Goal: Task Accomplishment & Management: Manage account settings

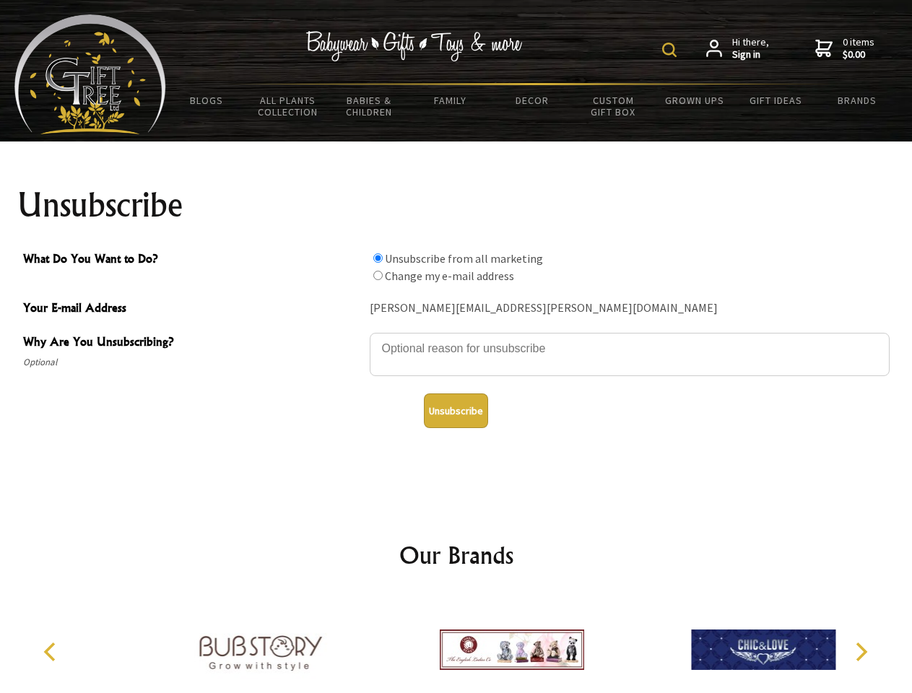
click at [671, 50] on img at bounding box center [669, 50] width 14 height 14
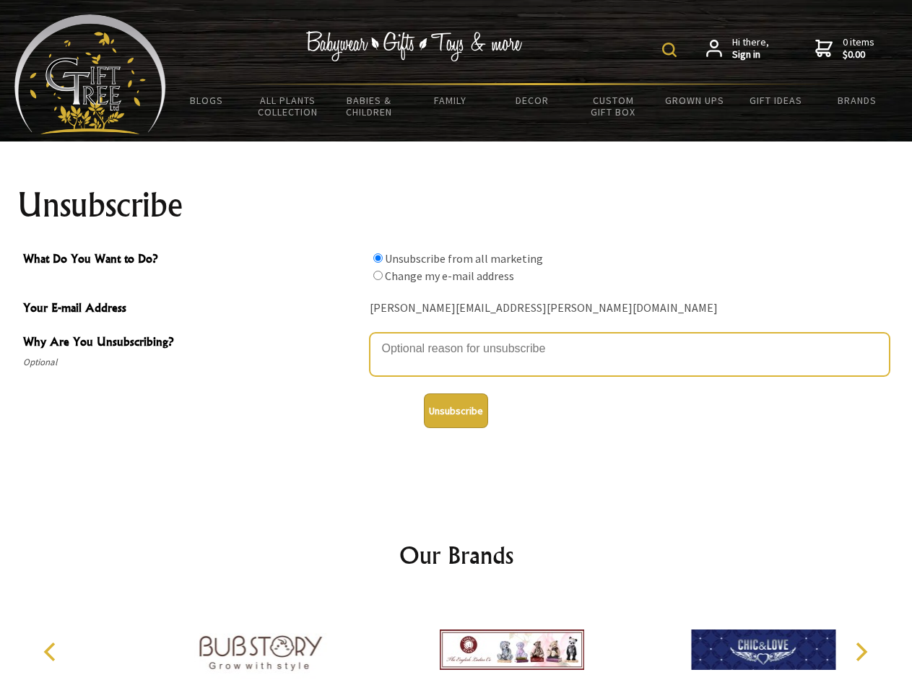
click at [456, 338] on textarea "Why Are You Unsubscribing?" at bounding box center [630, 354] width 520 height 43
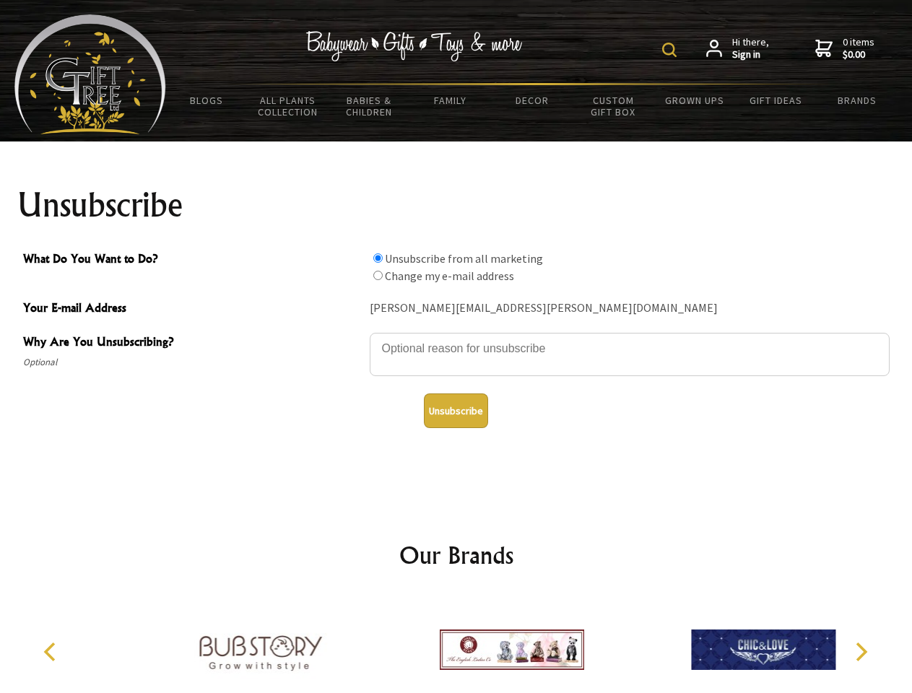
click at [377, 258] on input "What Do You Want to Do?" at bounding box center [377, 257] width 9 height 9
click at [377, 275] on input "What Do You Want to Do?" at bounding box center [377, 275] width 9 height 9
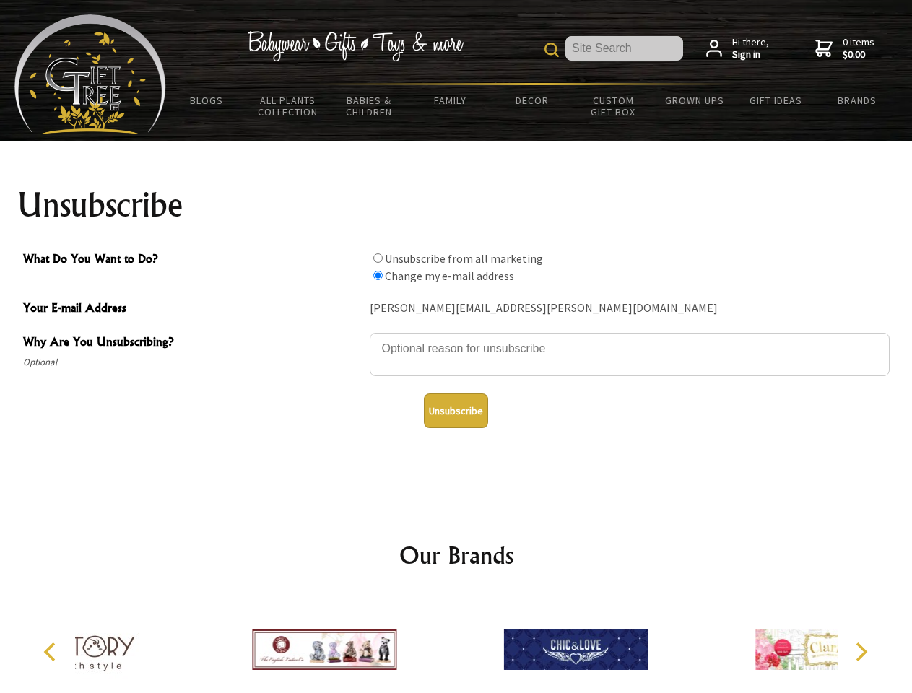
radio input "true"
click at [455, 411] on button "Unsubscribe" at bounding box center [456, 410] width 64 height 35
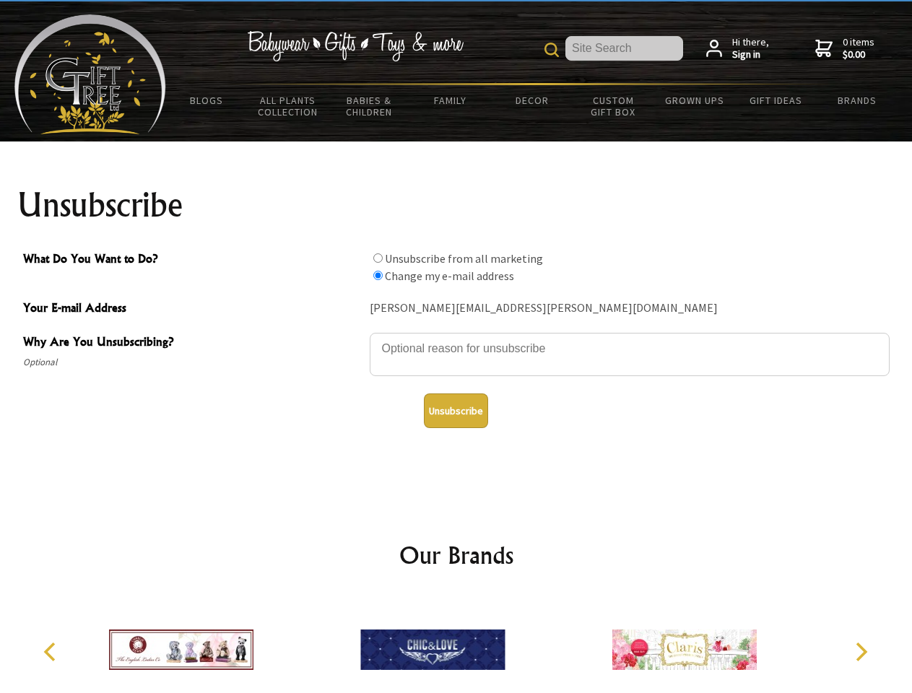
click at [456, 644] on img at bounding box center [432, 649] width 144 height 108
click at [52, 652] on icon "Previous" at bounding box center [51, 651] width 19 height 19
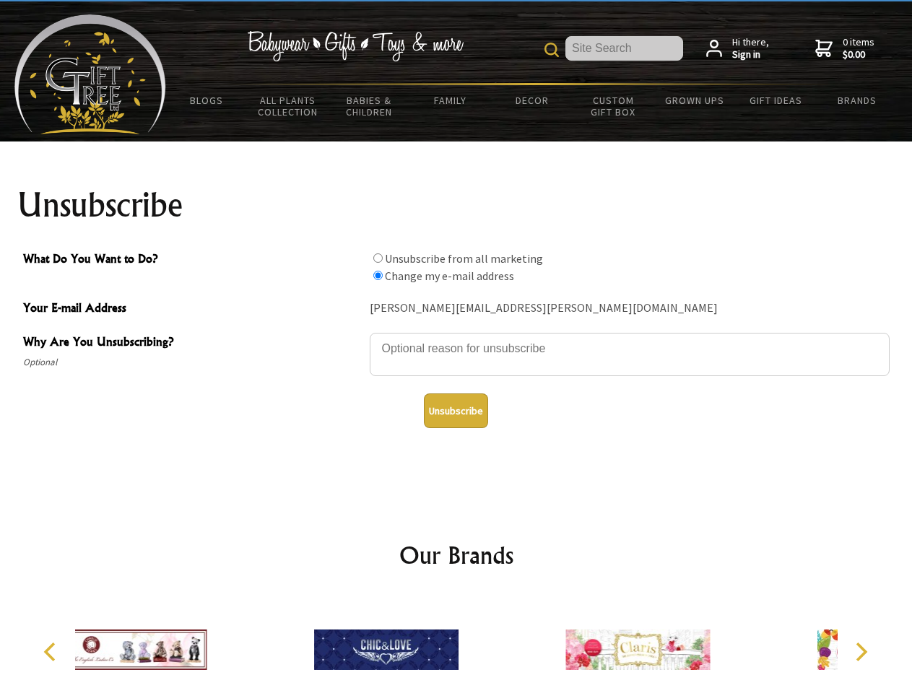
click at [860, 652] on icon "Next" at bounding box center [859, 651] width 19 height 19
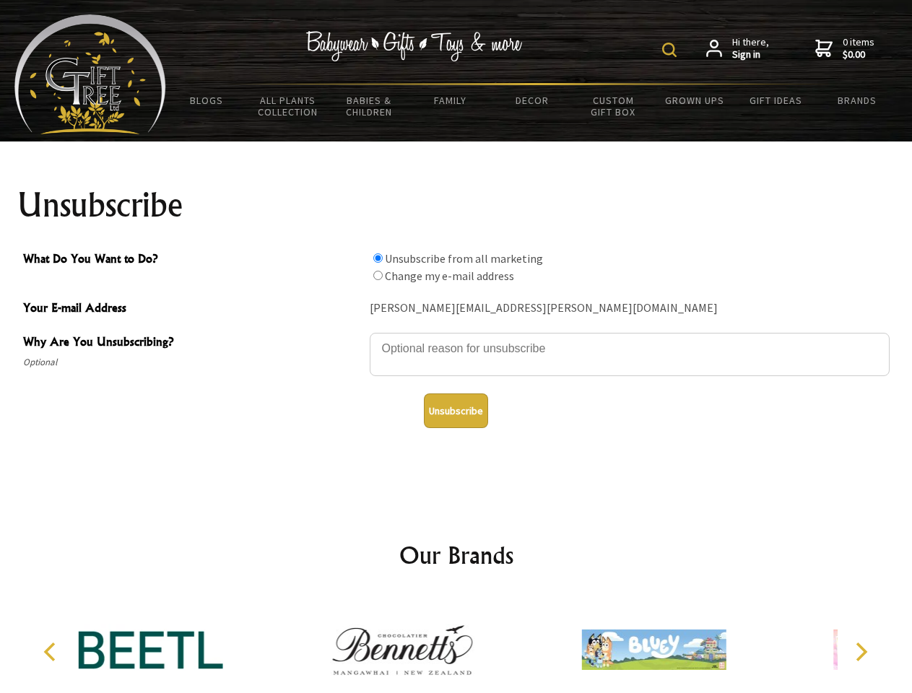
click at [671, 50] on img at bounding box center [669, 50] width 14 height 14
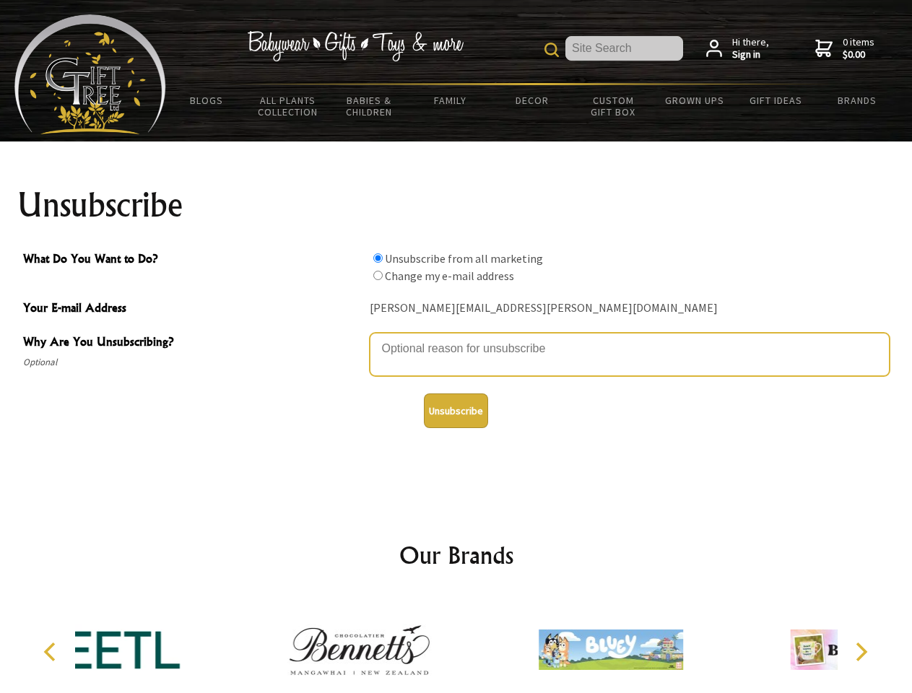
click at [456, 338] on textarea "Why Are You Unsubscribing?" at bounding box center [630, 354] width 520 height 43
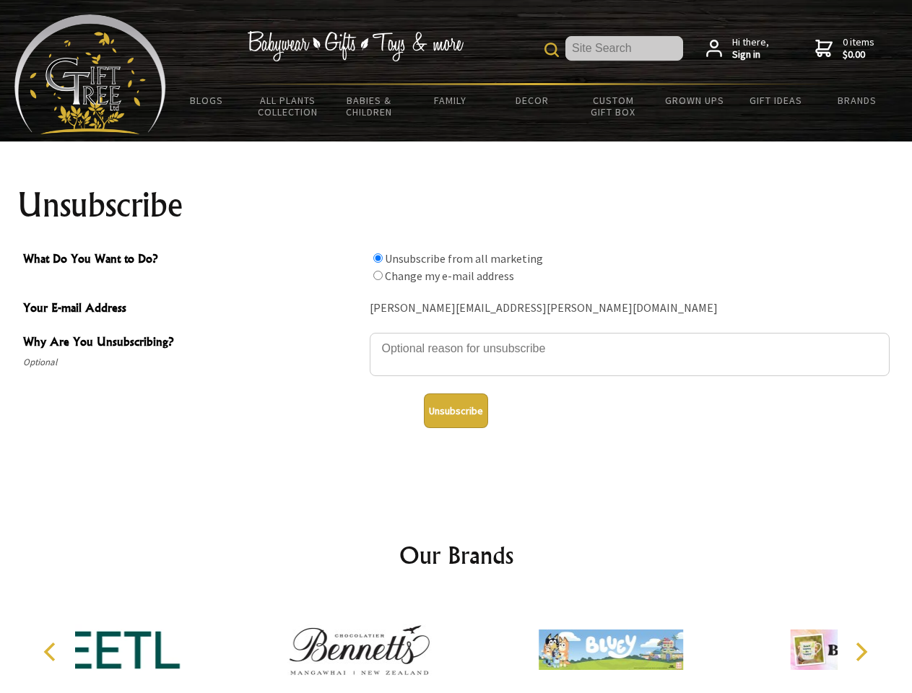
click at [377, 258] on input "What Do You Want to Do?" at bounding box center [377, 257] width 9 height 9
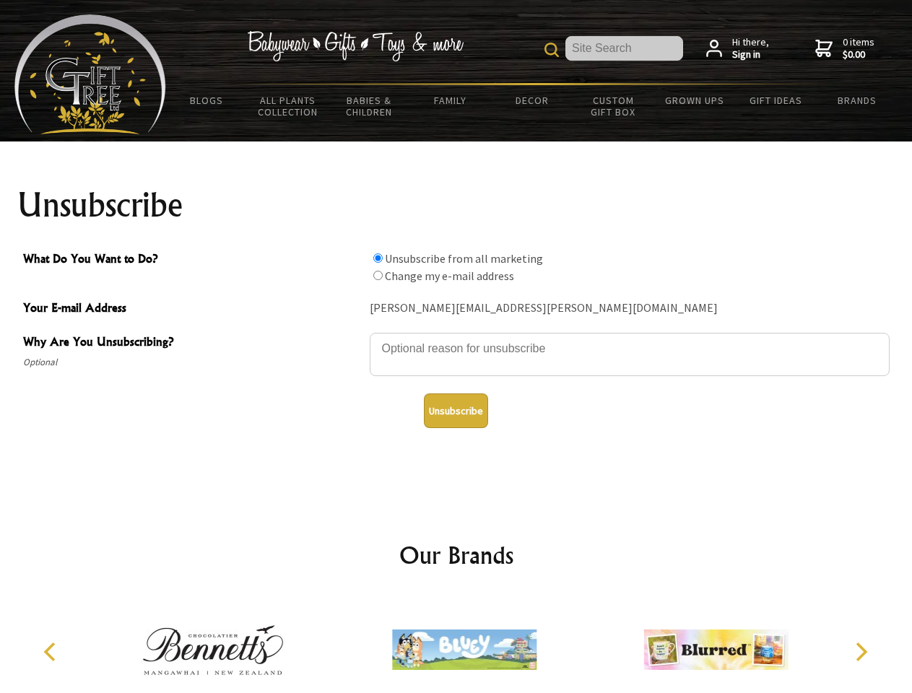
click at [377, 275] on input "What Do You Want to Do?" at bounding box center [377, 275] width 9 height 9
radio input "true"
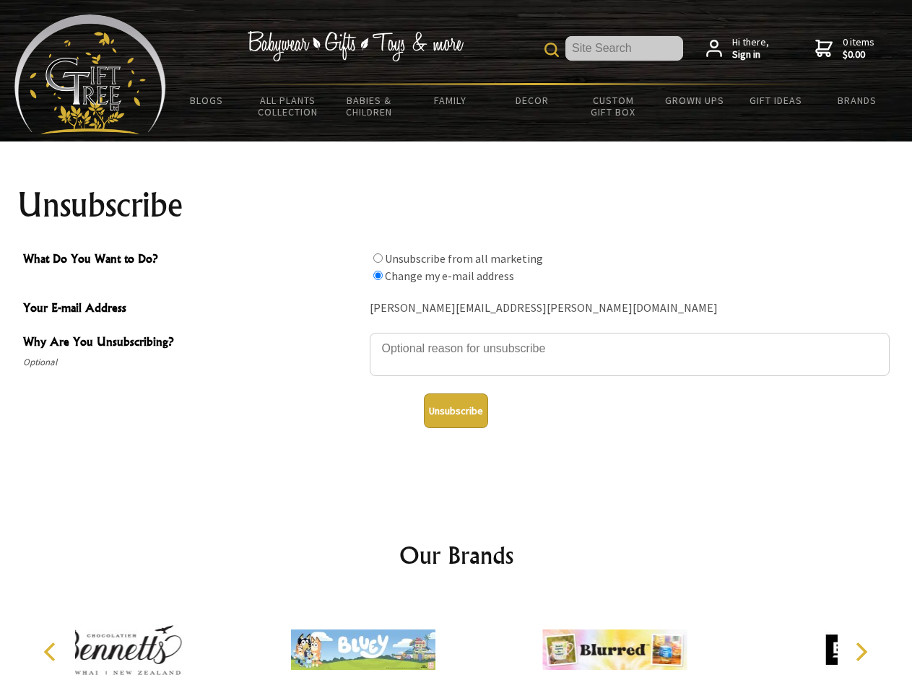
click at [455, 411] on button "Unsubscribe" at bounding box center [456, 410] width 64 height 35
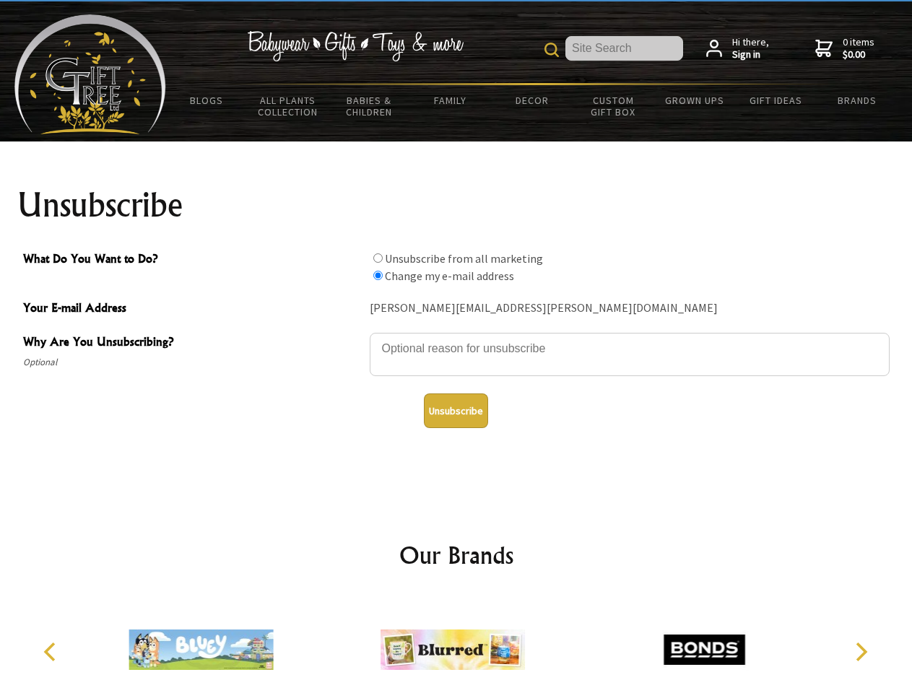
click at [456, 644] on img at bounding box center [452, 649] width 144 height 108
click at [52, 652] on icon "Previous" at bounding box center [51, 651] width 19 height 19
click at [860, 652] on icon "Next" at bounding box center [859, 651] width 19 height 19
